Goal: Transaction & Acquisition: Obtain resource

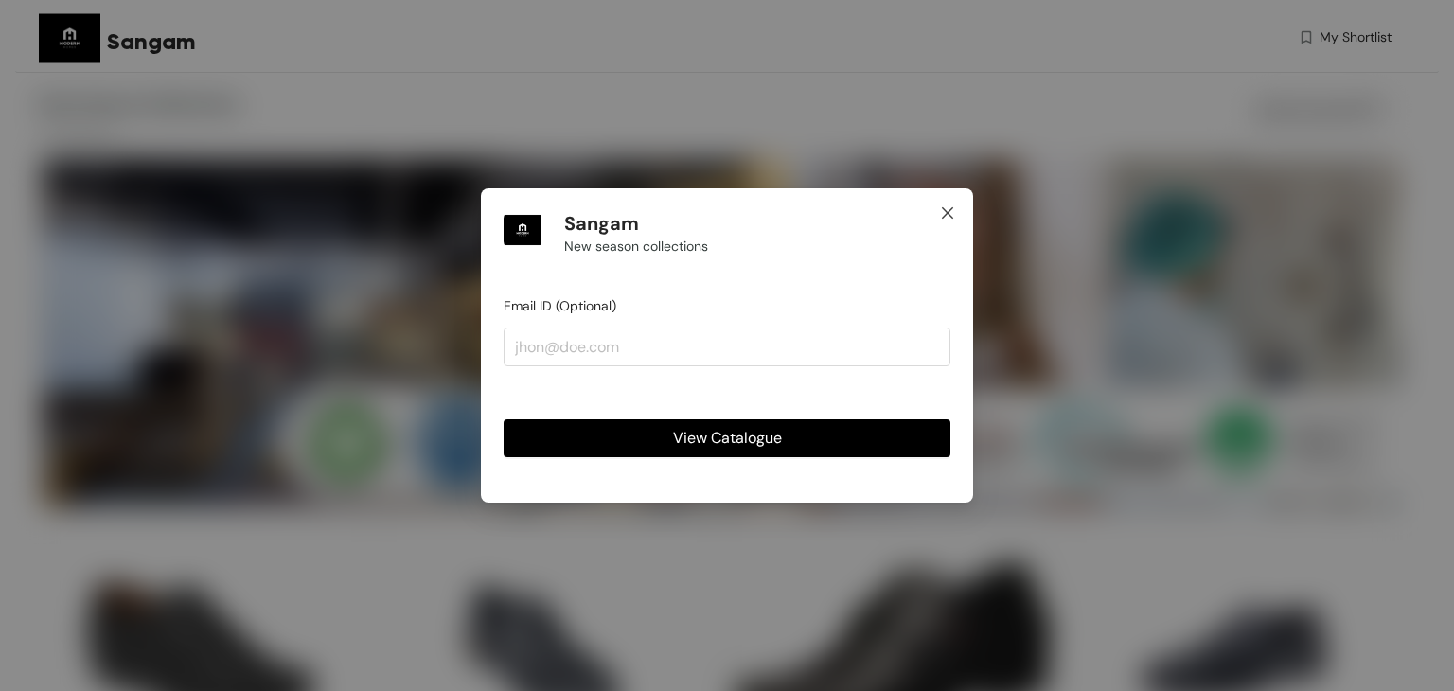
click at [941, 206] on icon "close" at bounding box center [947, 212] width 15 height 15
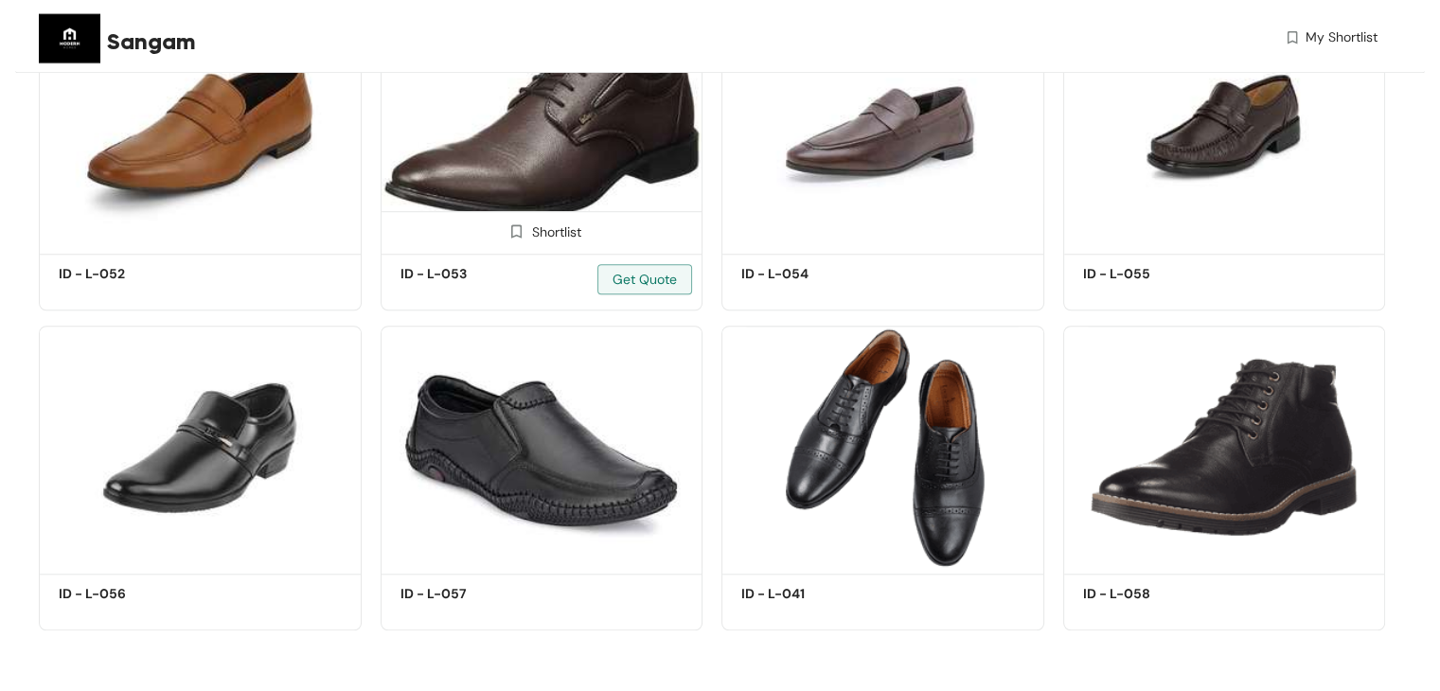
scroll to position [1295, 0]
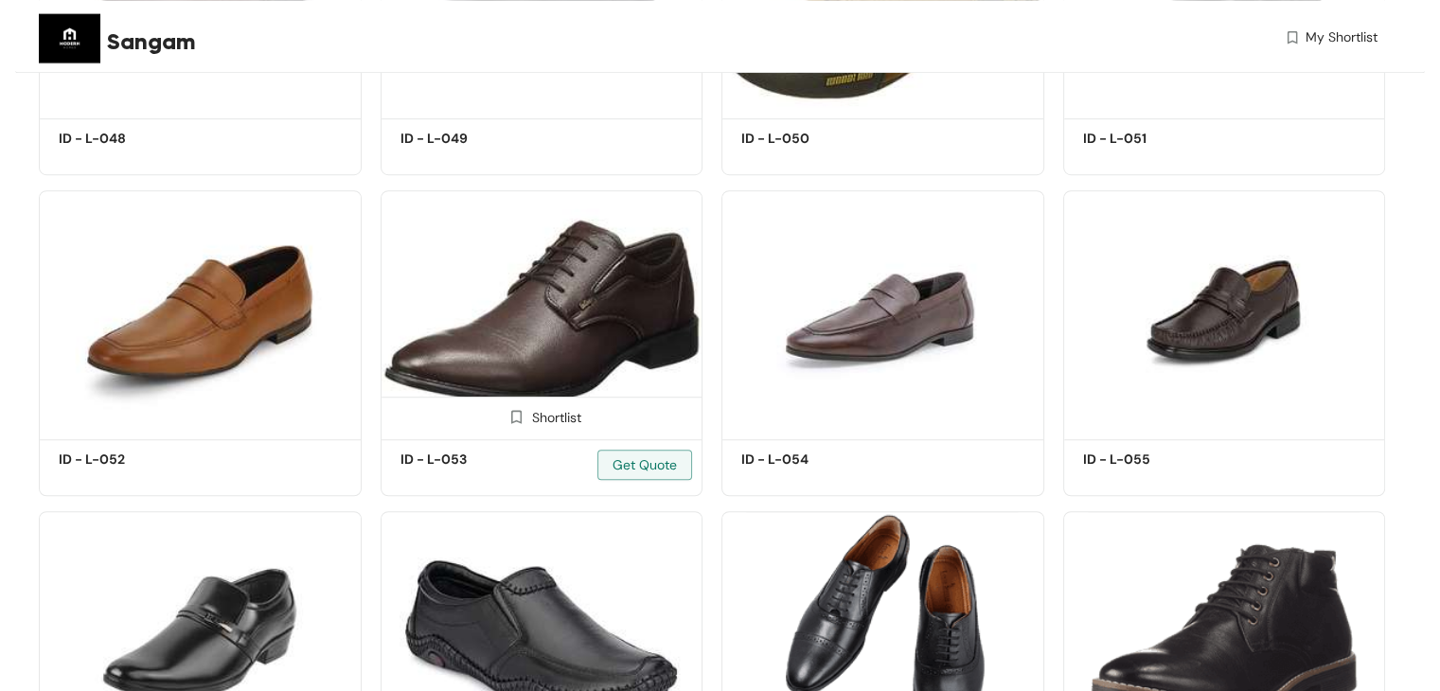
click at [553, 269] on img at bounding box center [541, 311] width 323 height 243
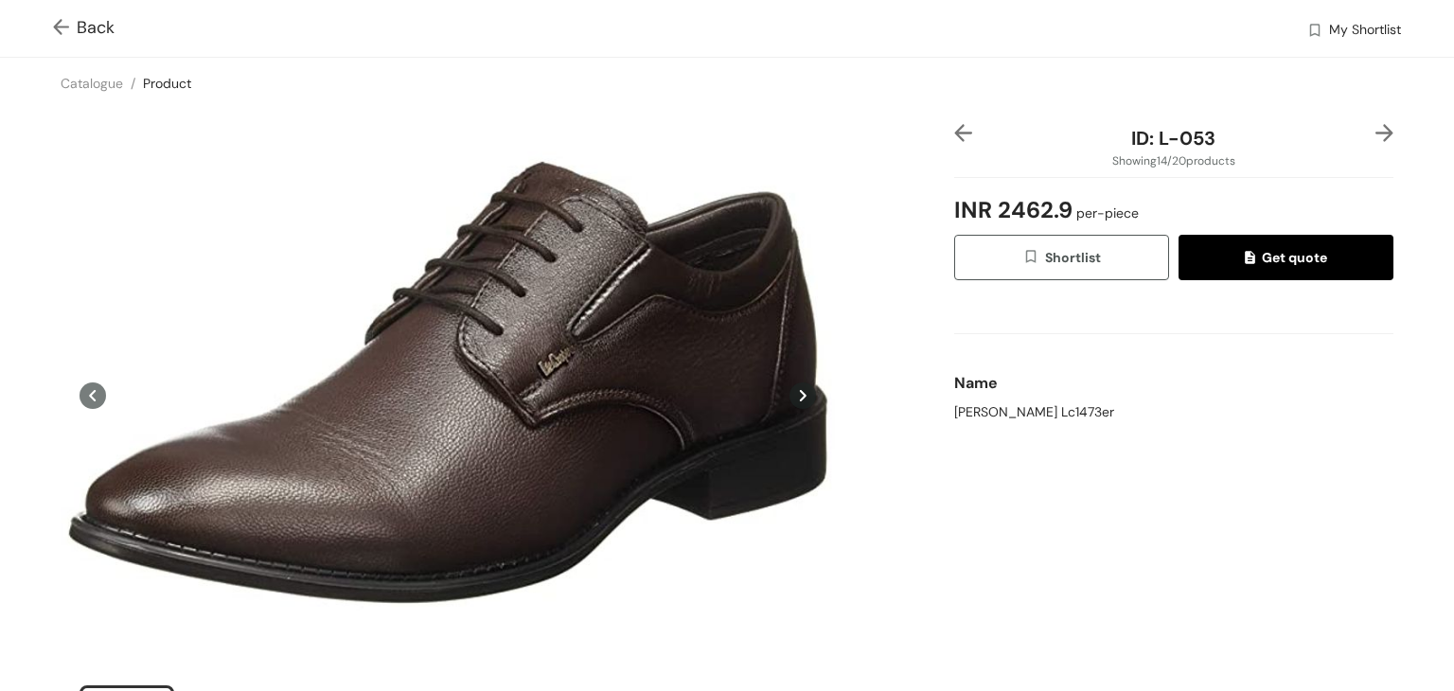
click at [1297, 261] on span "Get quote" at bounding box center [1285, 257] width 81 height 21
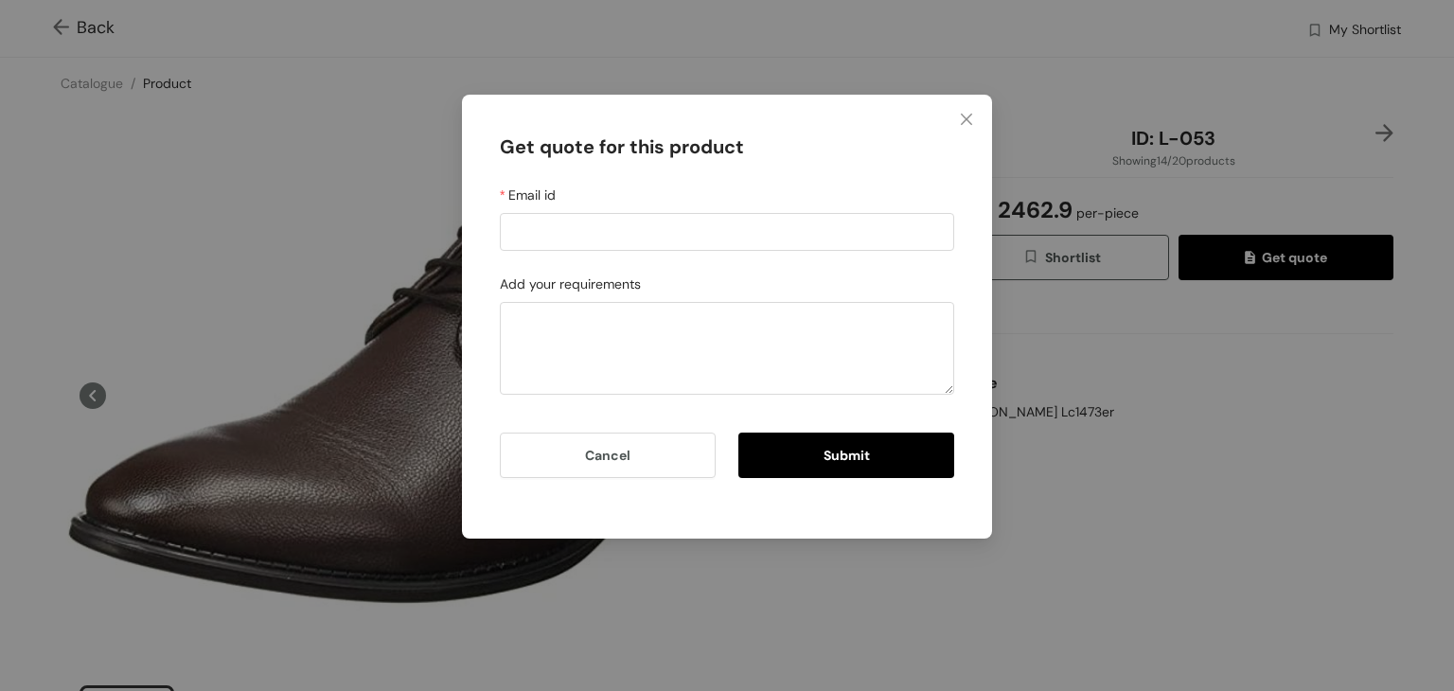
click at [1245, 426] on div "Get quote for this product Email id Add your requirements Cancel Submit" at bounding box center [727, 345] width 1454 height 691
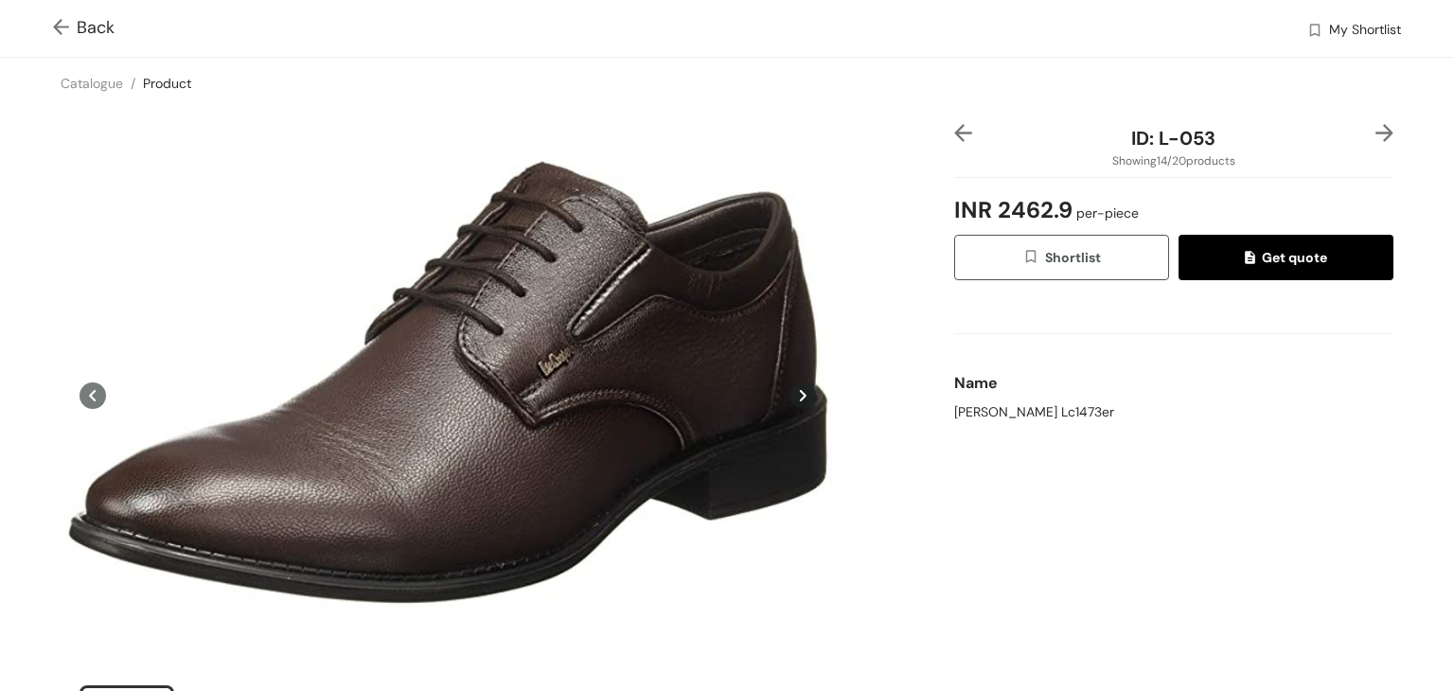
click at [63, 34] on img at bounding box center [65, 29] width 24 height 20
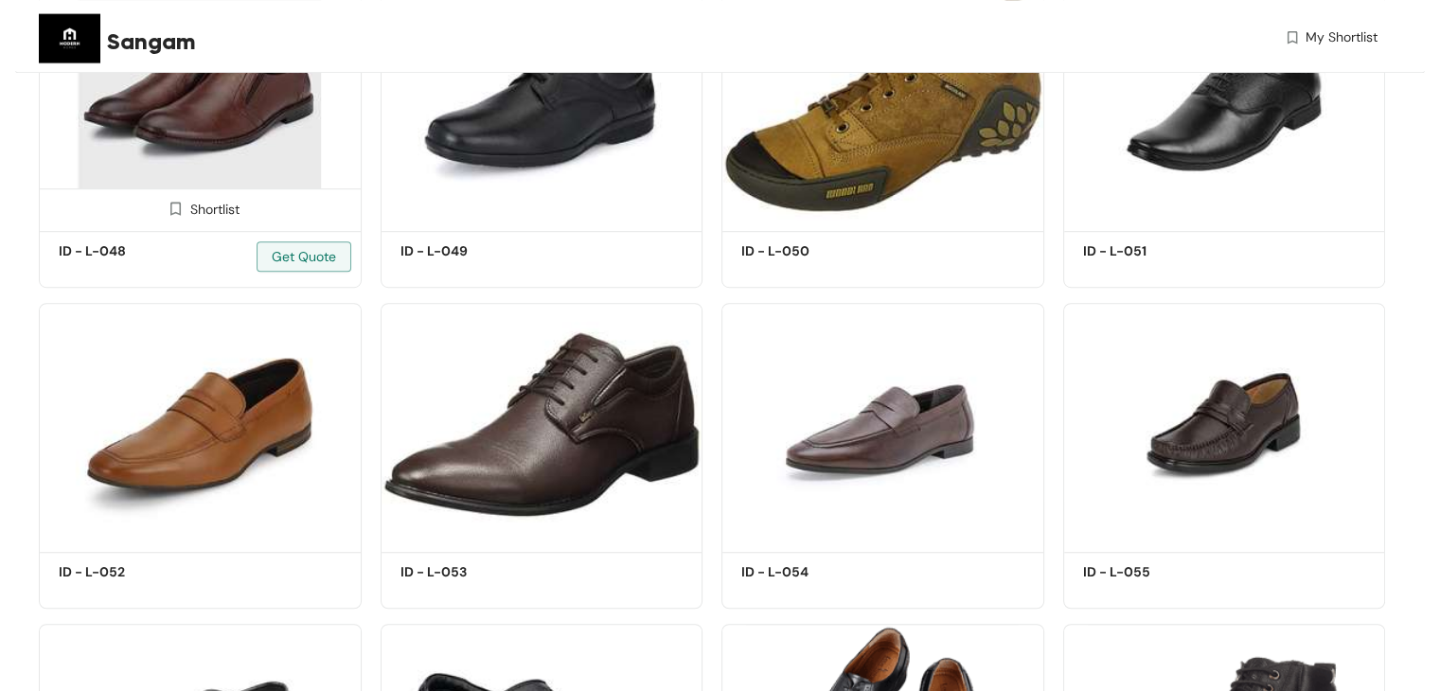
scroll to position [1105, 0]
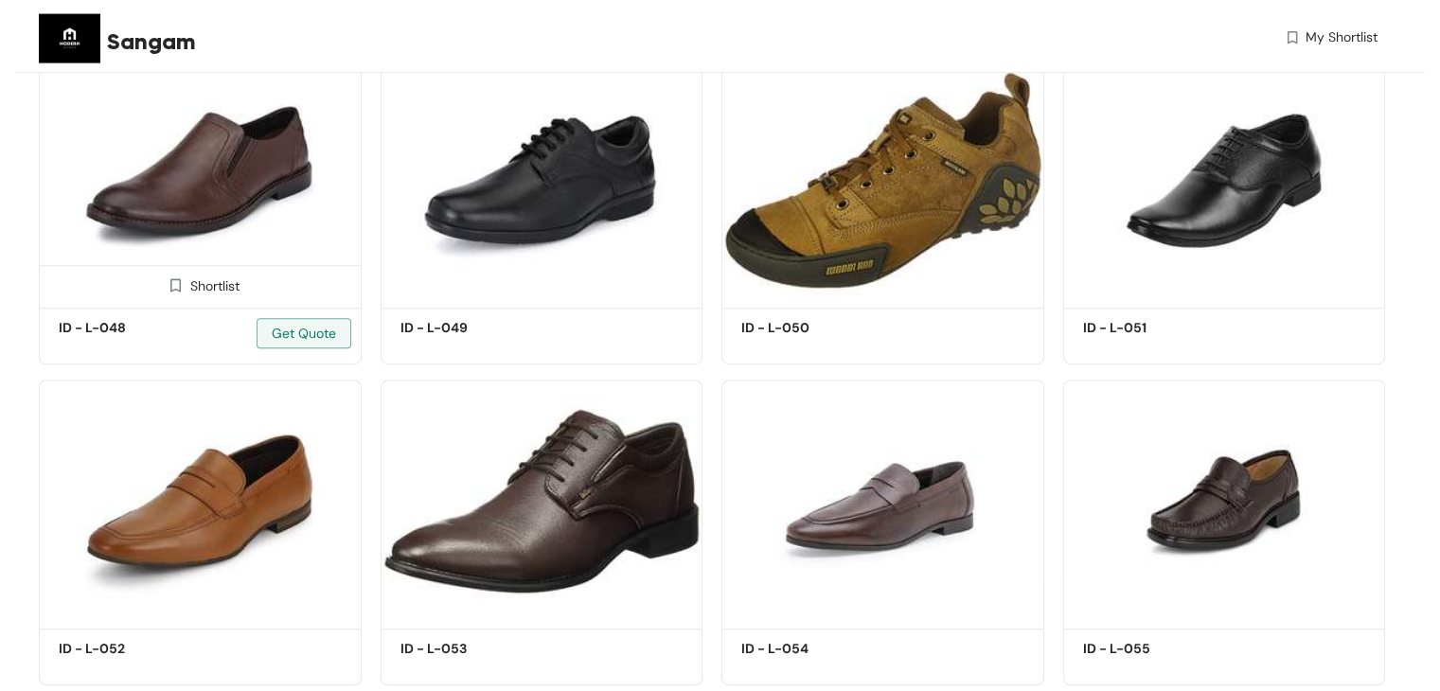
click at [262, 160] on img at bounding box center [200, 180] width 323 height 243
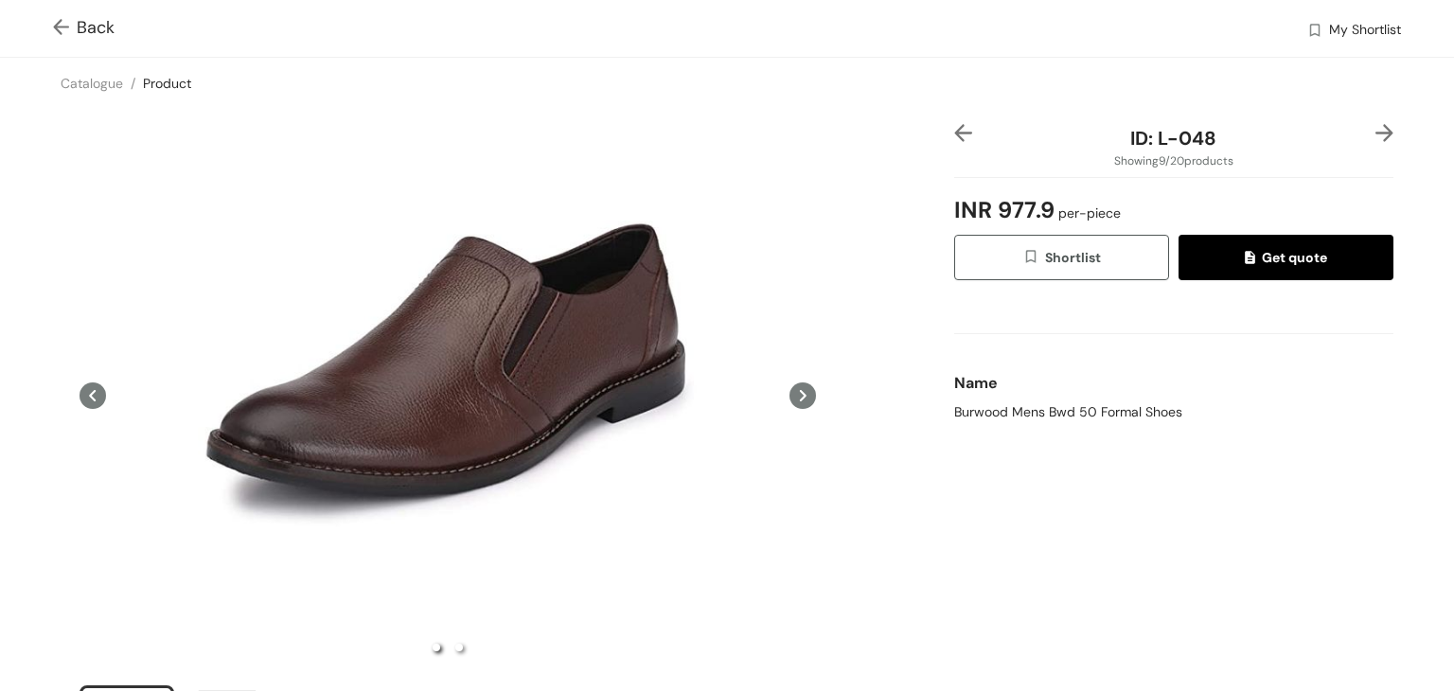
click at [1251, 256] on span "Get quote" at bounding box center [1285, 257] width 81 height 21
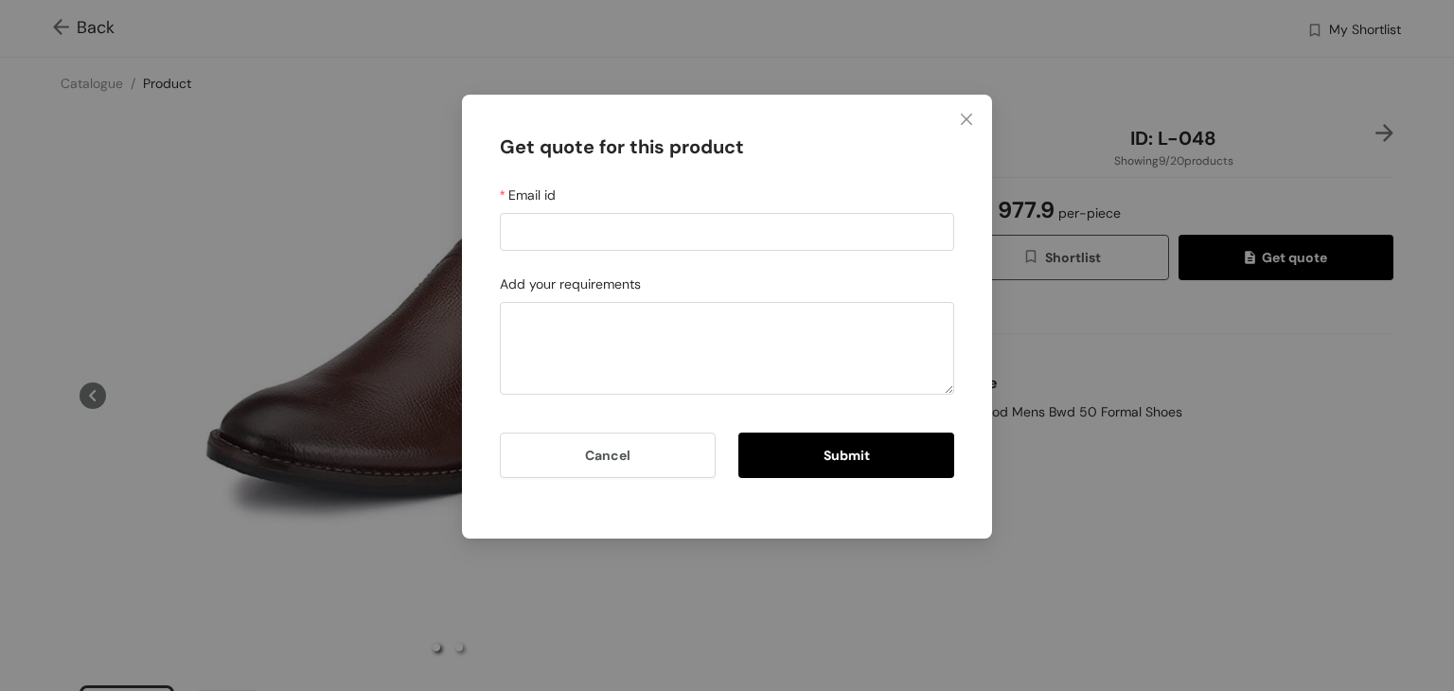
click at [121, 269] on div "Get quote for this product Email id Add your requirements Cancel Submit" at bounding box center [727, 345] width 1454 height 691
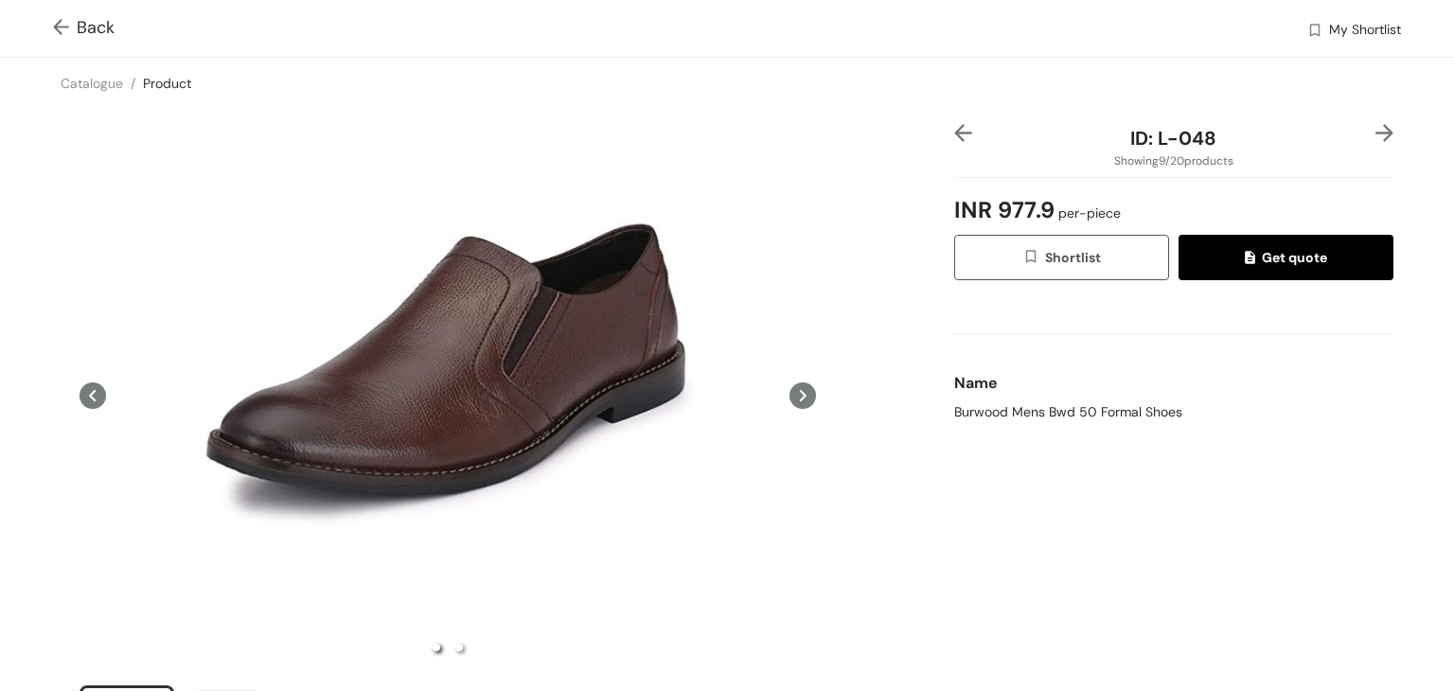
click at [61, 19] on img at bounding box center [65, 29] width 24 height 20
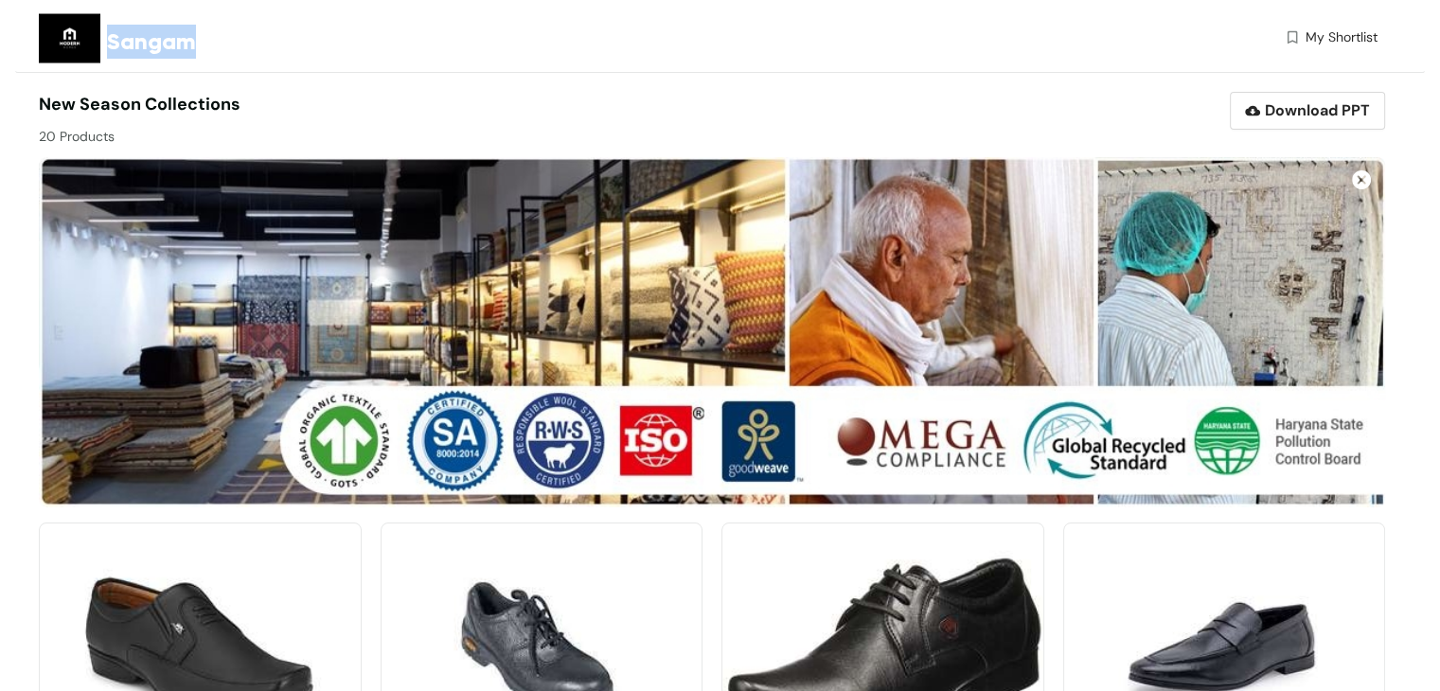
drag, startPoint x: 223, startPoint y: 42, endPoint x: 106, endPoint y: 39, distance: 117.4
click at [106, 39] on div "Sangam" at bounding box center [373, 41] width 669 height 82
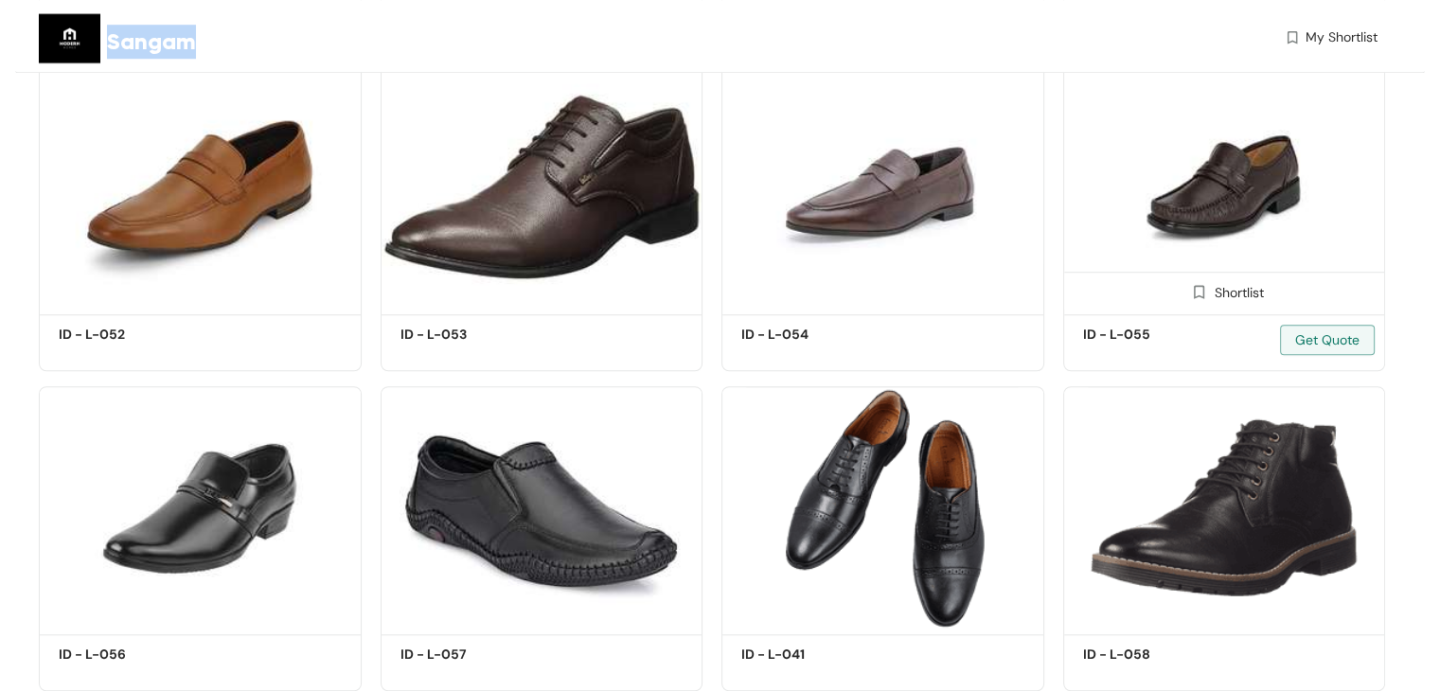
scroll to position [1484, 0]
